Goal: Task Accomplishment & Management: Manage account settings

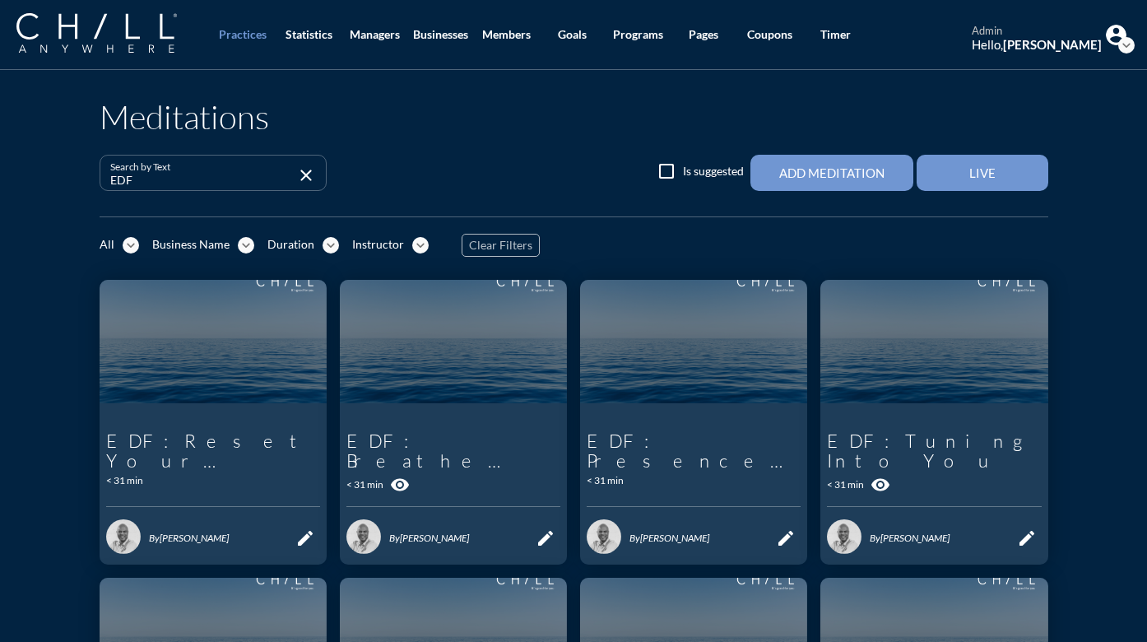
scroll to position [629, 0]
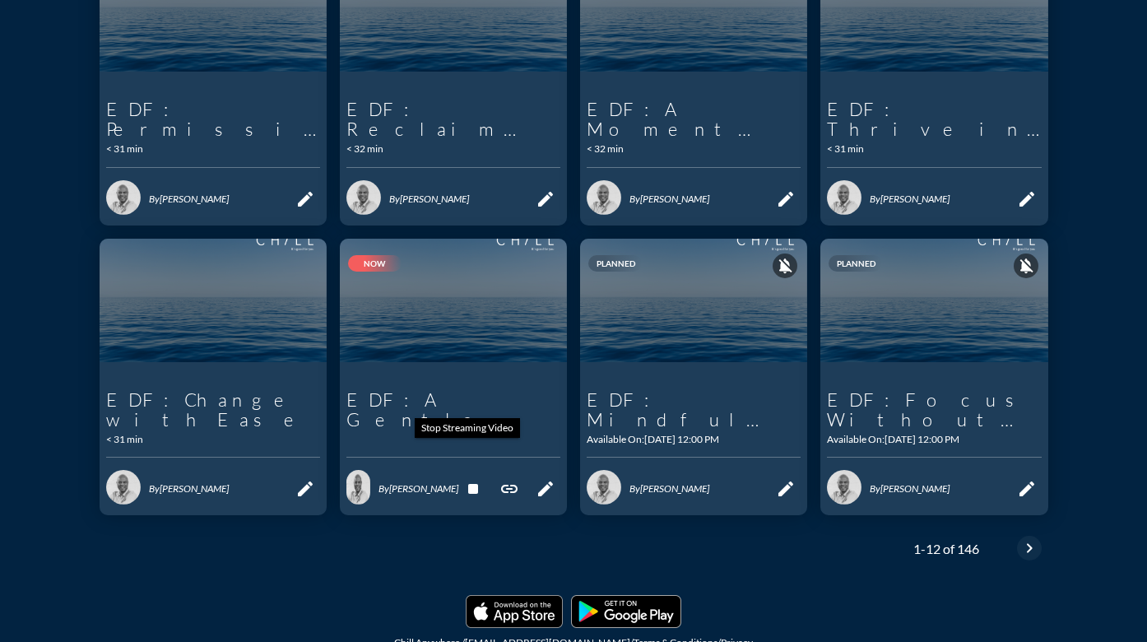
click at [464, 479] on icon "stop" at bounding box center [473, 489] width 20 height 20
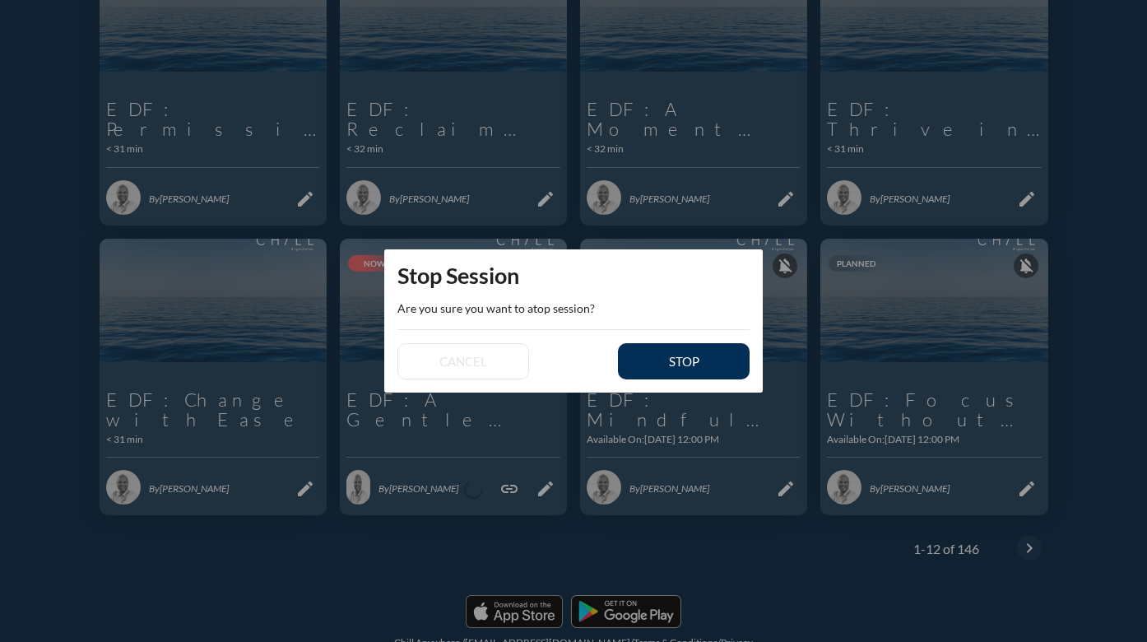
click at [668, 367] on div "stop" at bounding box center [683, 361] width 74 height 15
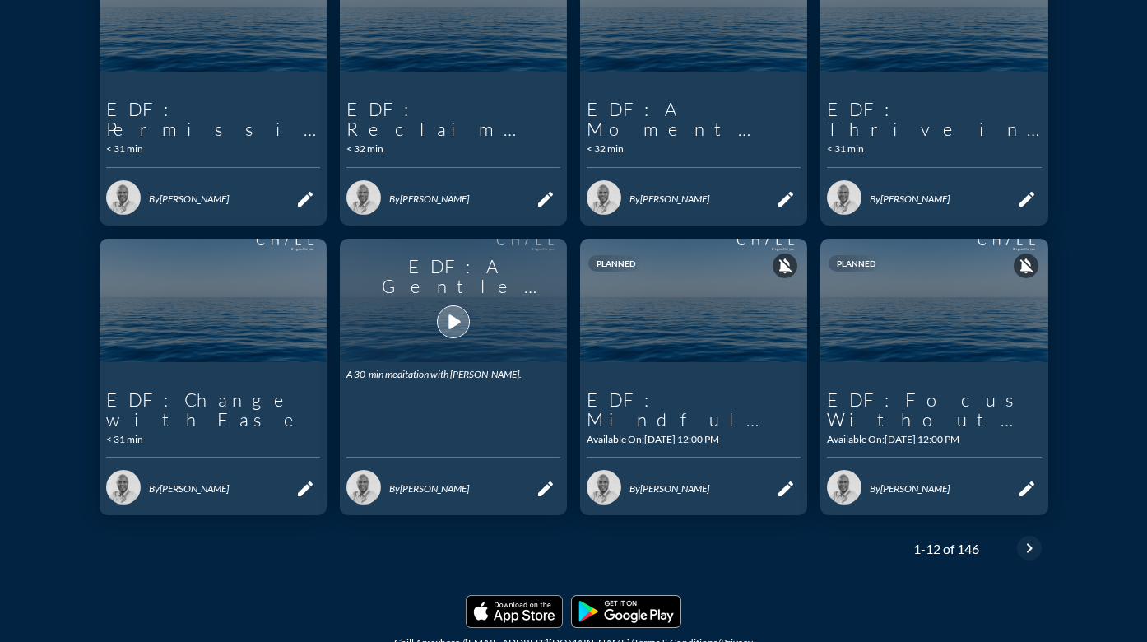
click at [449, 308] on icon "play_arrow" at bounding box center [453, 322] width 28 height 28
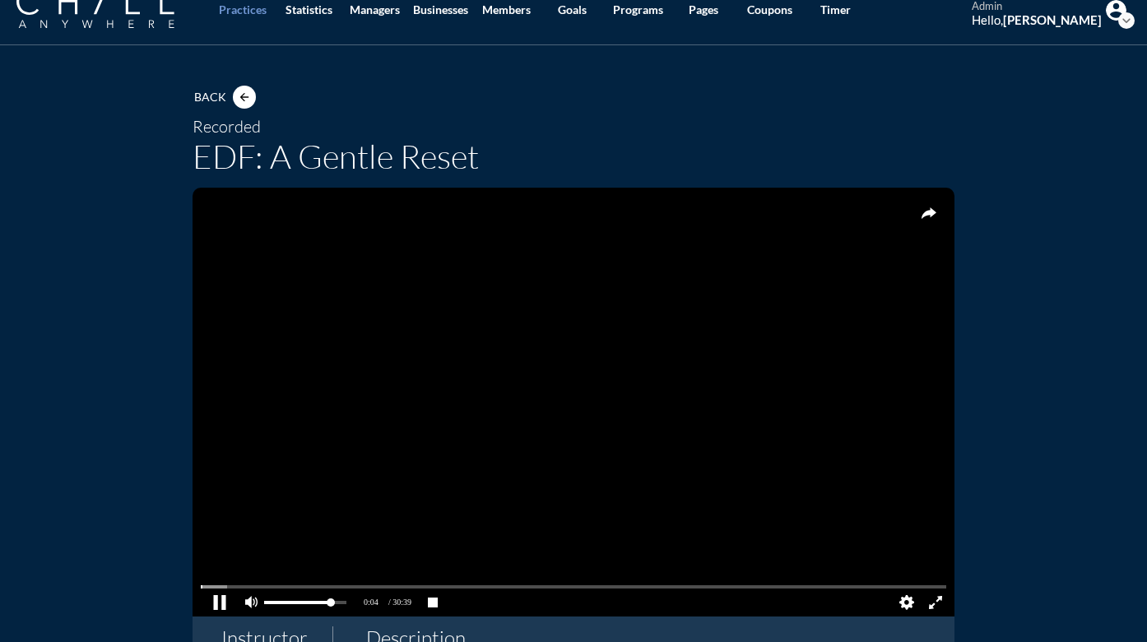
scroll to position [25, 0]
click at [214, 599] on pjsdiv at bounding box center [219, 601] width 29 height 29
click at [201, 586] on pjsdiv at bounding box center [573, 587] width 745 height 12
click at [214, 599] on pjsdiv at bounding box center [219, 601] width 29 height 29
click at [216, 601] on pjsdiv at bounding box center [219, 601] width 29 height 29
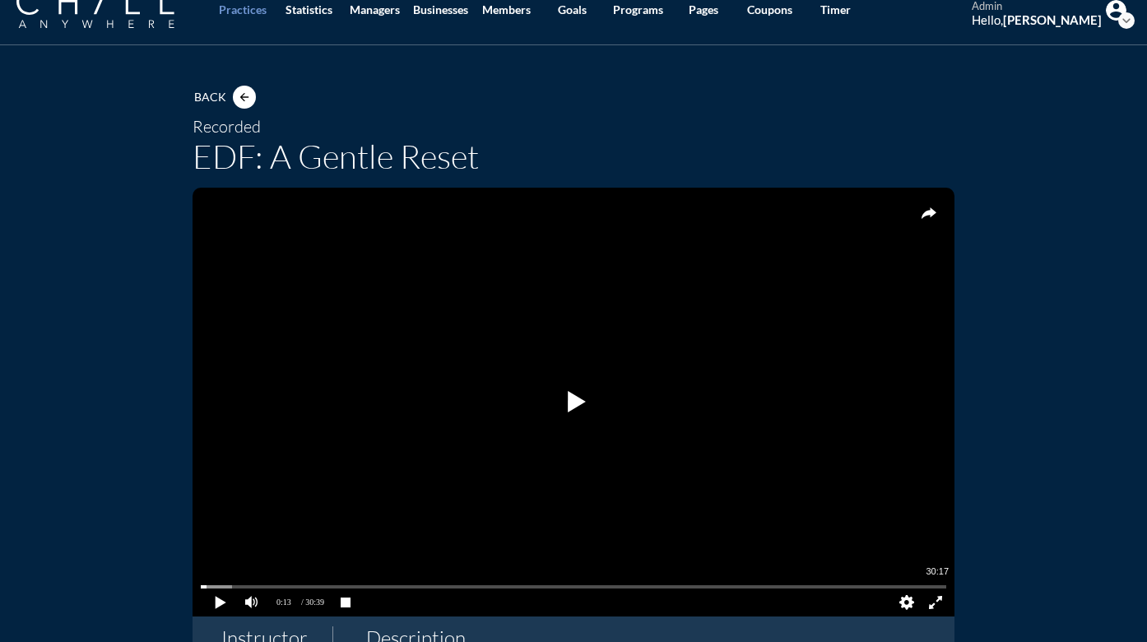
click at [931, 585] on pjsdiv at bounding box center [573, 587] width 745 height 12
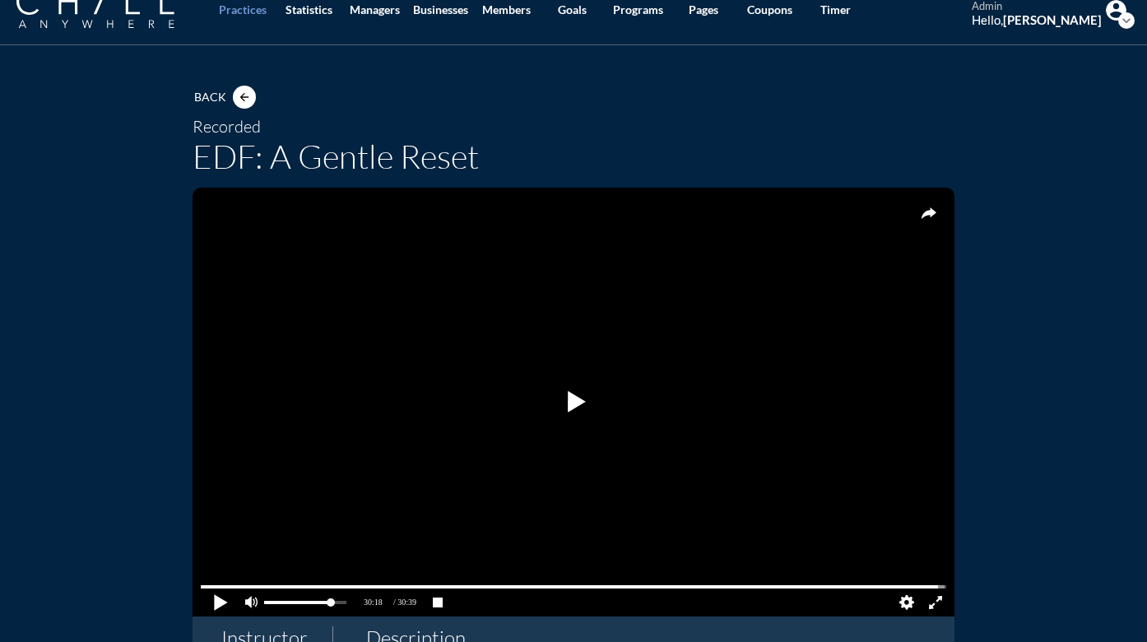
click at [211, 600] on pjsdiv at bounding box center [219, 601] width 29 height 29
click at [219, 602] on pjsdiv at bounding box center [219, 601] width 29 height 29
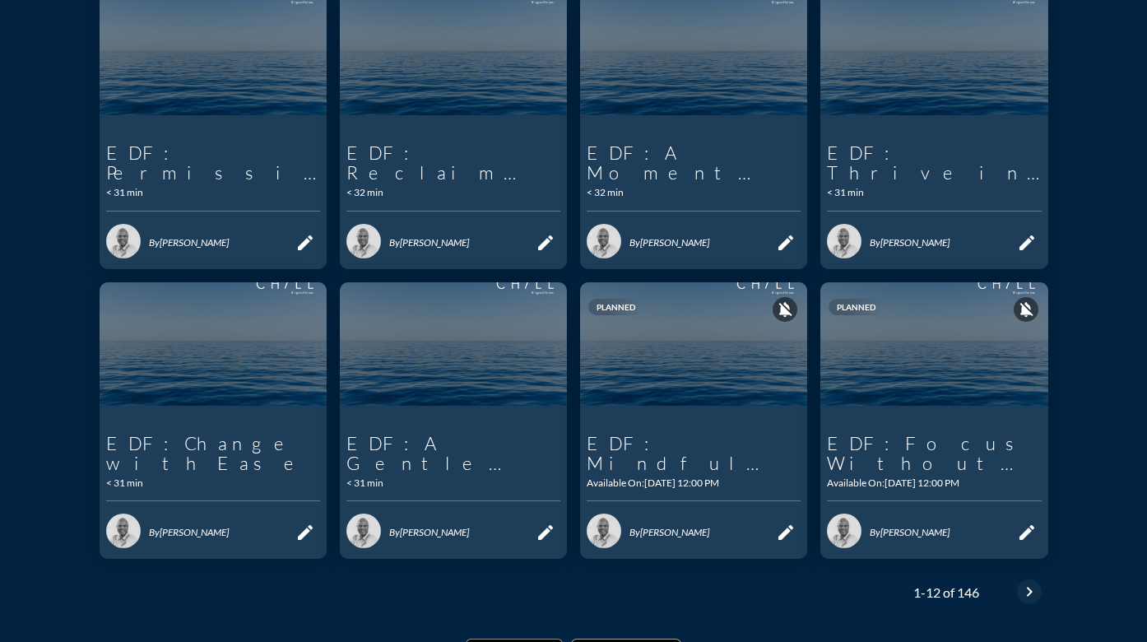
scroll to position [629, 0]
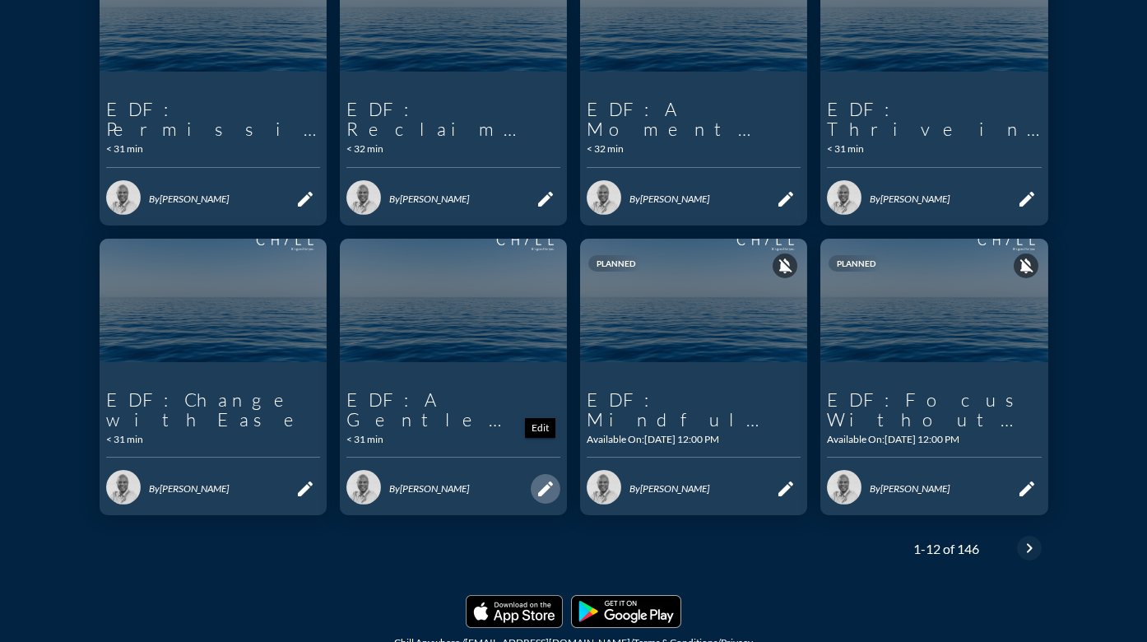
click at [540, 479] on icon "edit" at bounding box center [545, 489] width 20 height 20
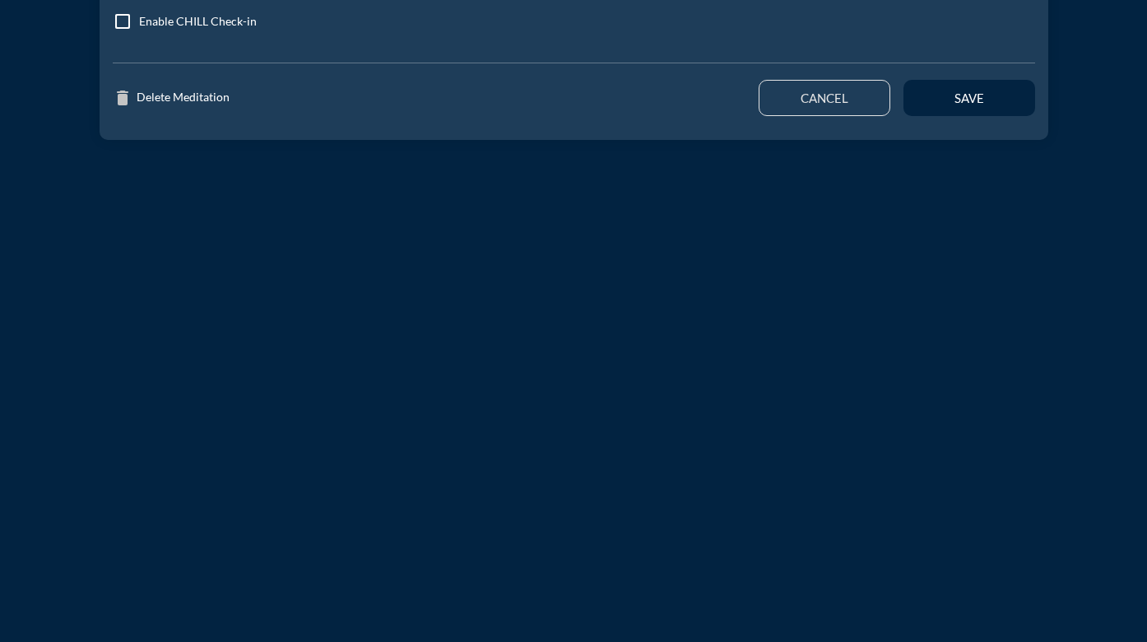
type input "EDF: A Gentle Reset"
type textarea "A 30-min meditation with [PERSON_NAME]."
type input "12:00 PM"
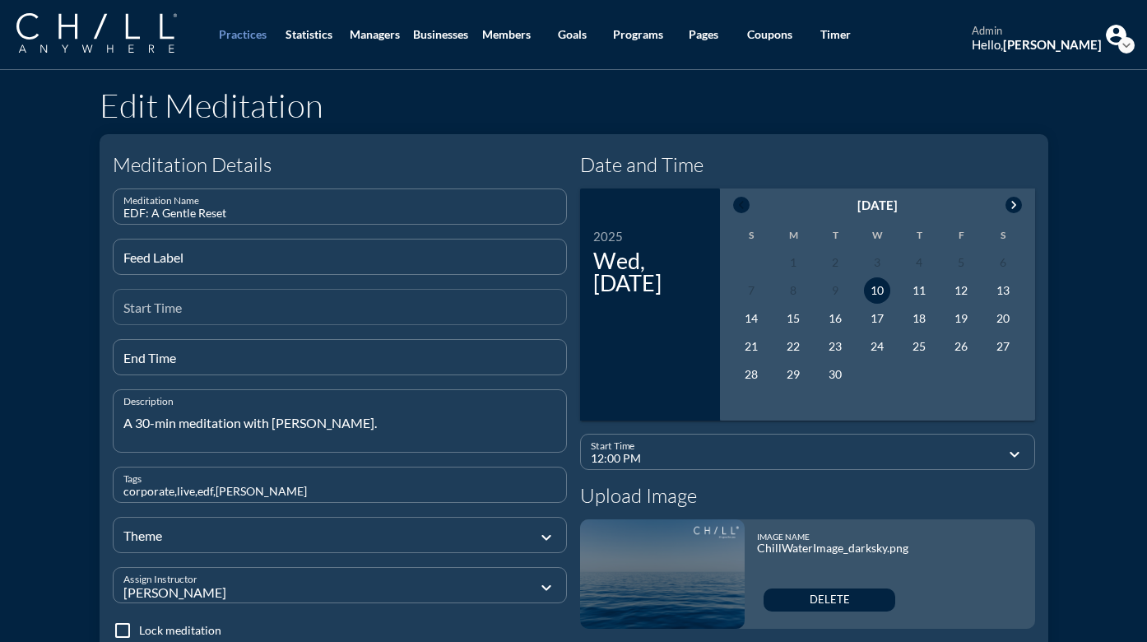
click at [151, 311] on input "Start Time" at bounding box center [339, 313] width 433 height 21
type input "10"
click at [172, 353] on div "End Time" at bounding box center [339, 357] width 433 height 35
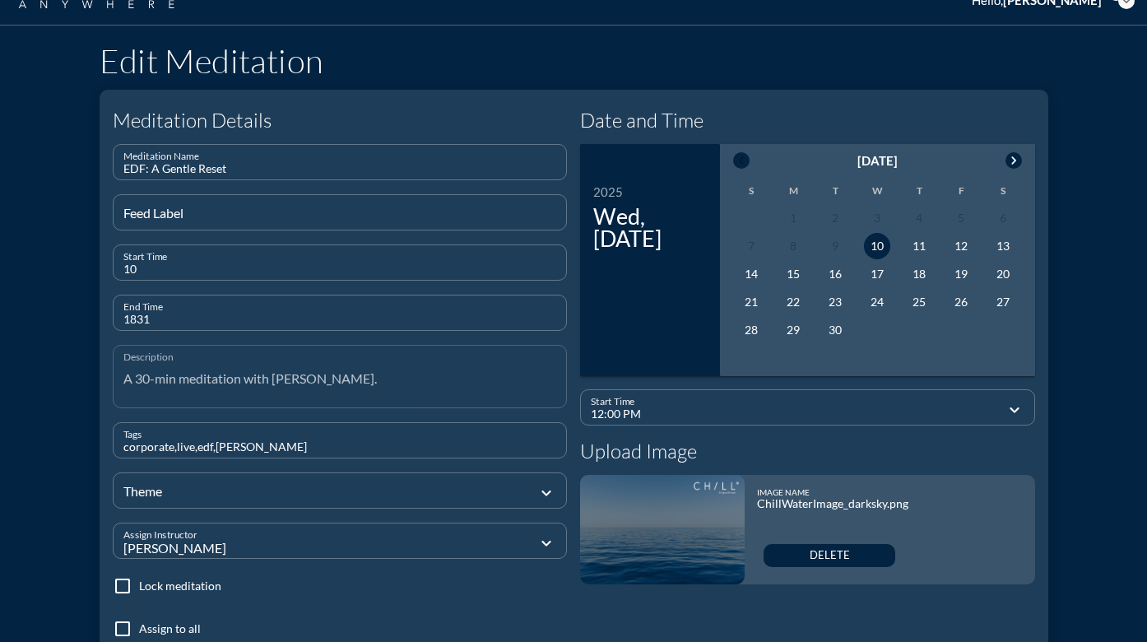
scroll to position [79, 0]
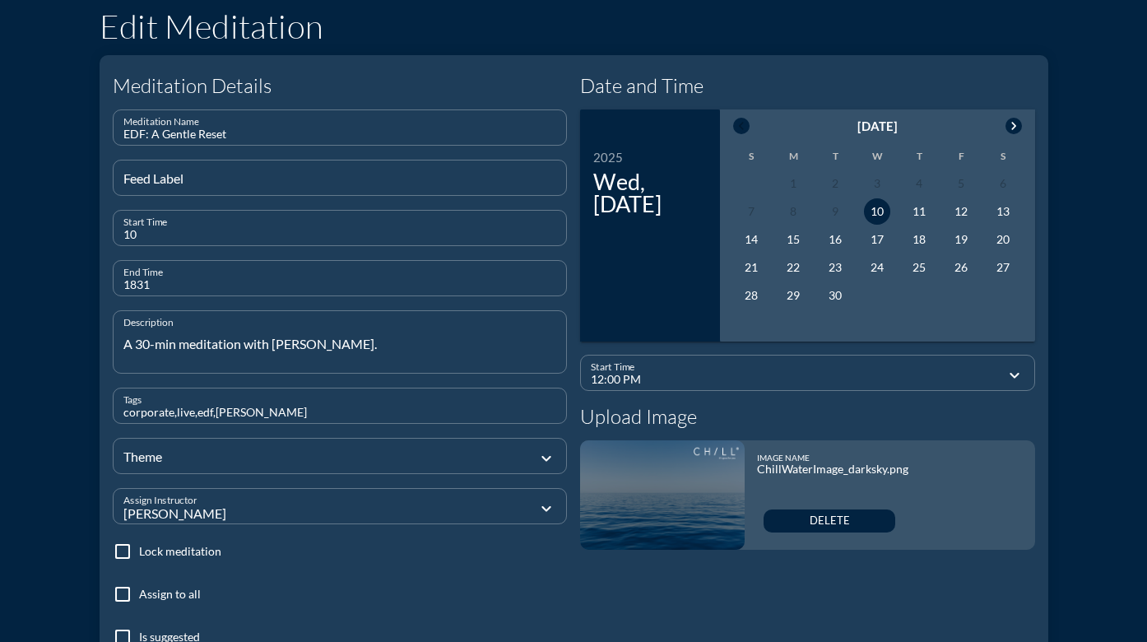
type input "1831"
click at [329, 459] on div at bounding box center [328, 455] width 410 height 55
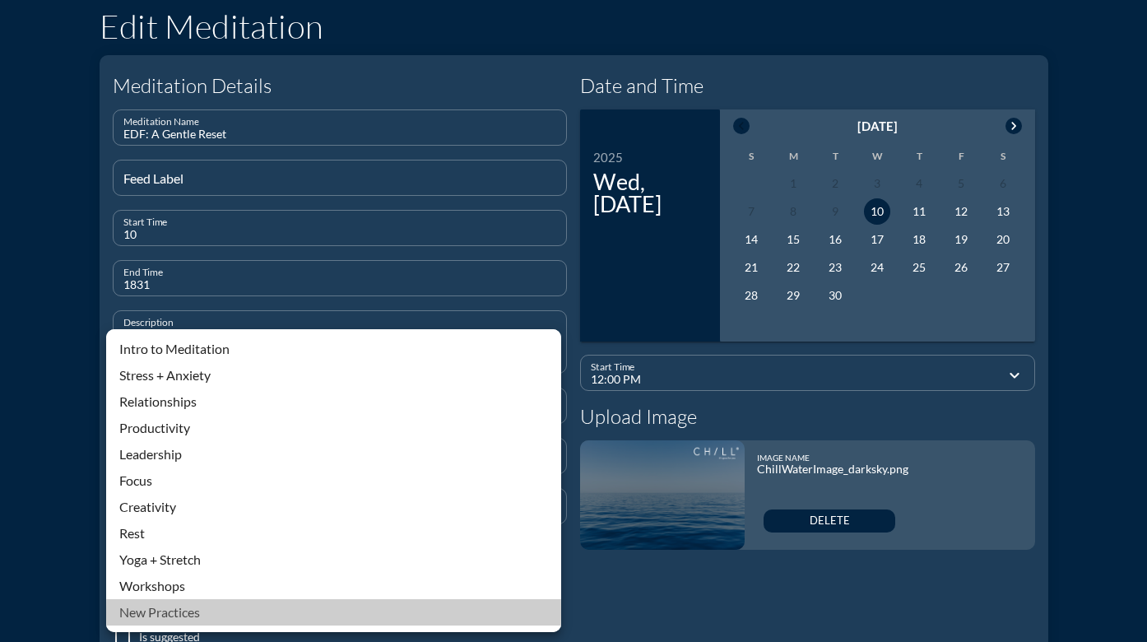
click at [176, 617] on div "New Practices" at bounding box center [333, 612] width 429 height 20
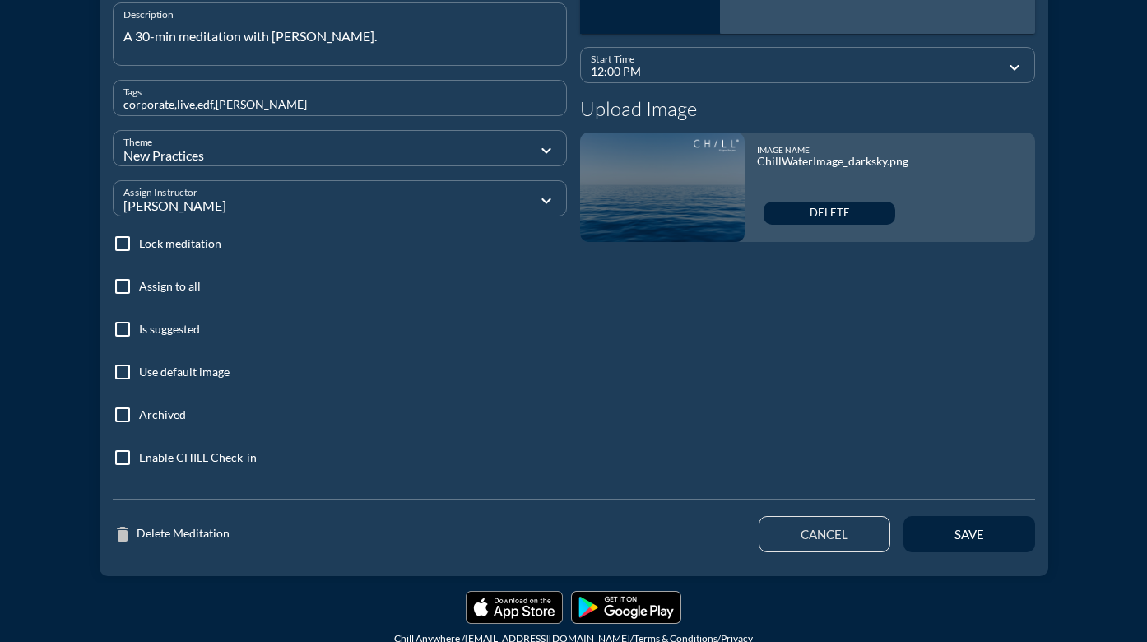
scroll to position [410, 0]
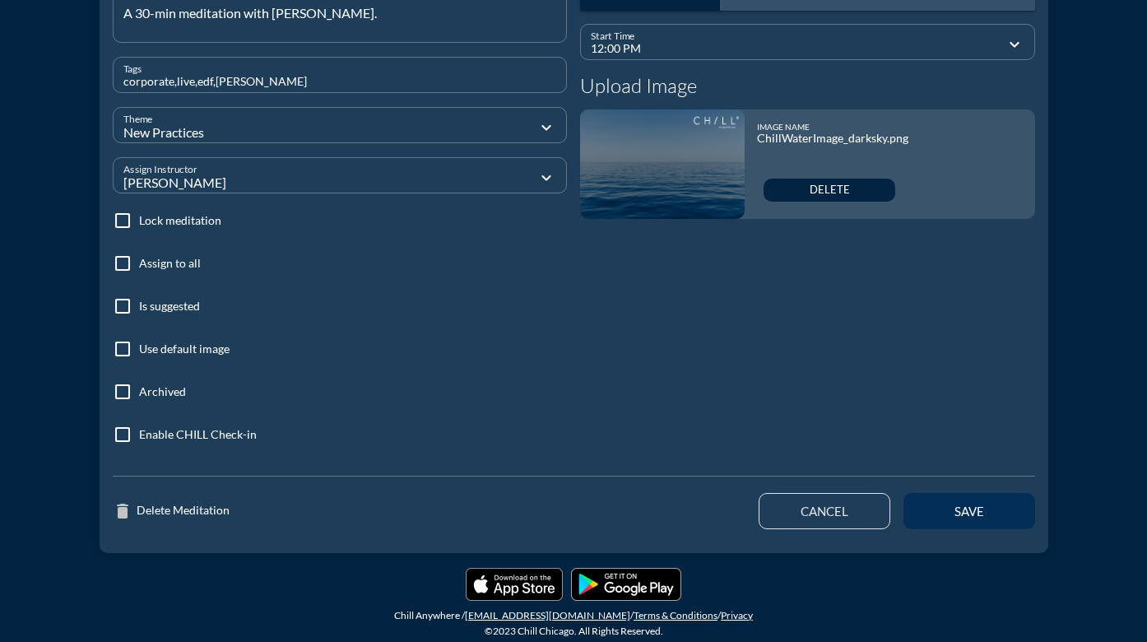
click at [973, 517] on div "save" at bounding box center [969, 510] width 74 height 15
type input "01:43 PM"
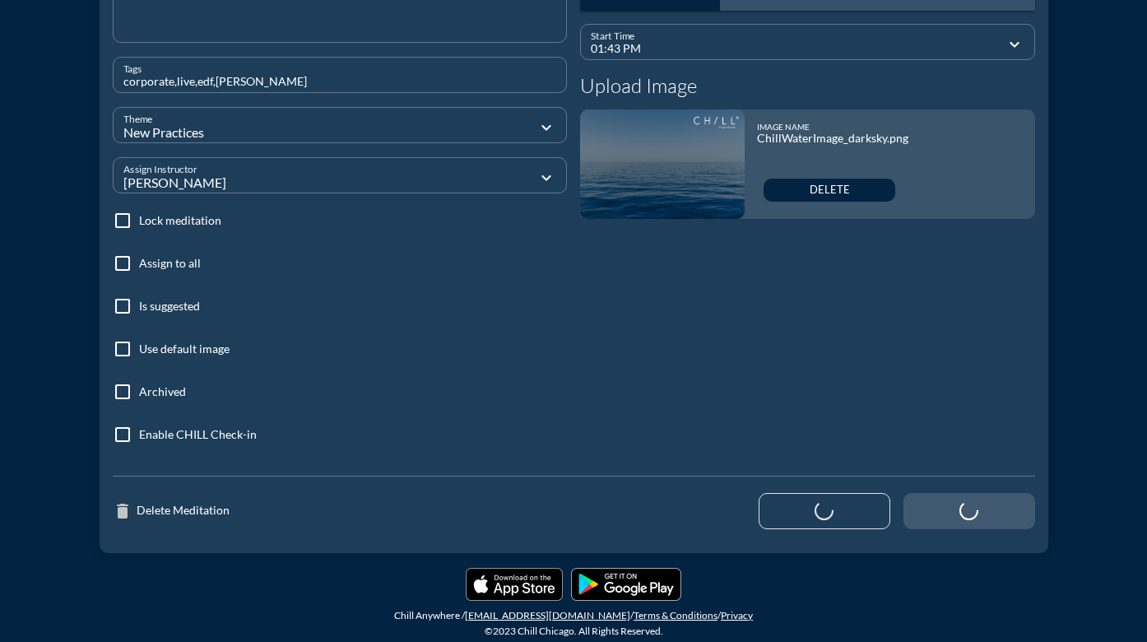
scroll to position [216, 0]
